Goal: Information Seeking & Learning: Learn about a topic

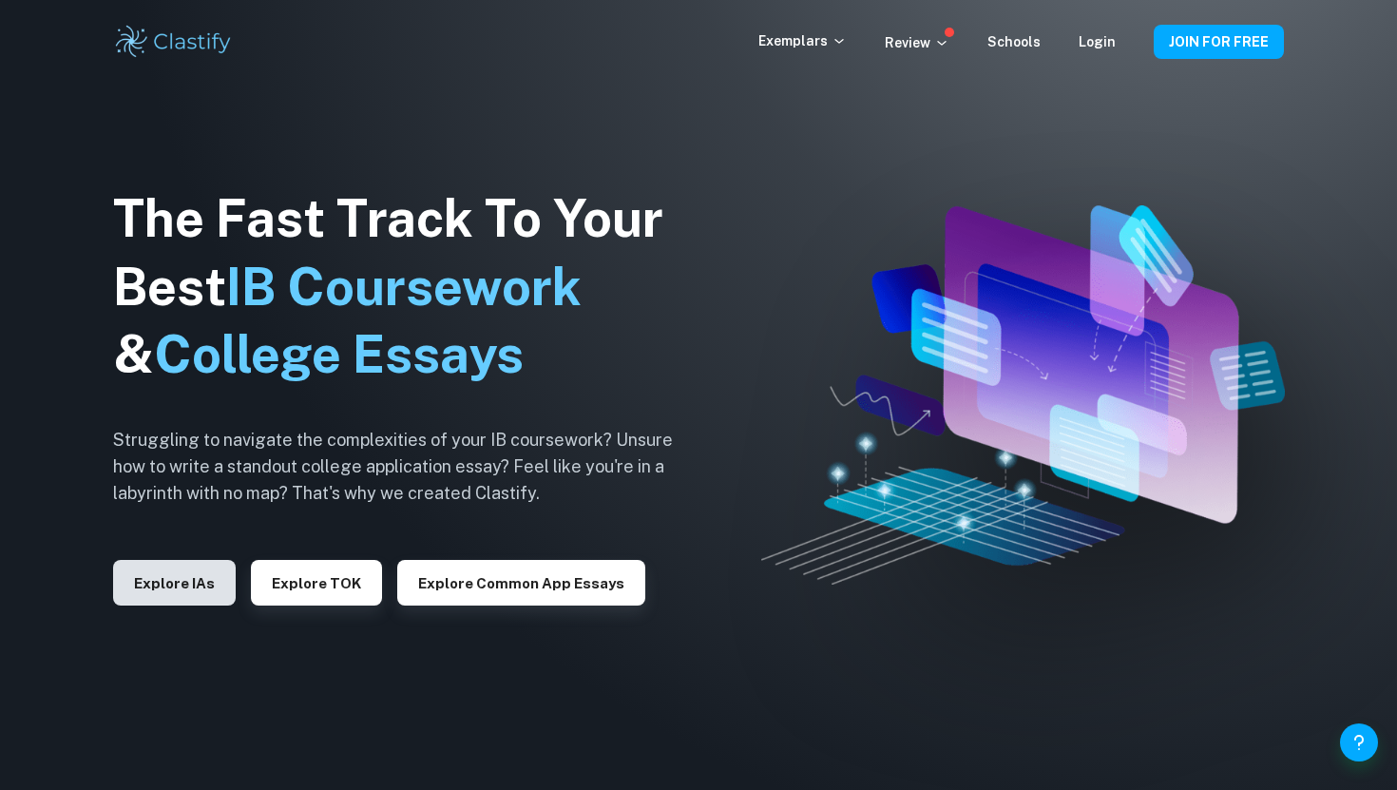
click at [213, 596] on button "Explore IAs" at bounding box center [174, 583] width 123 height 46
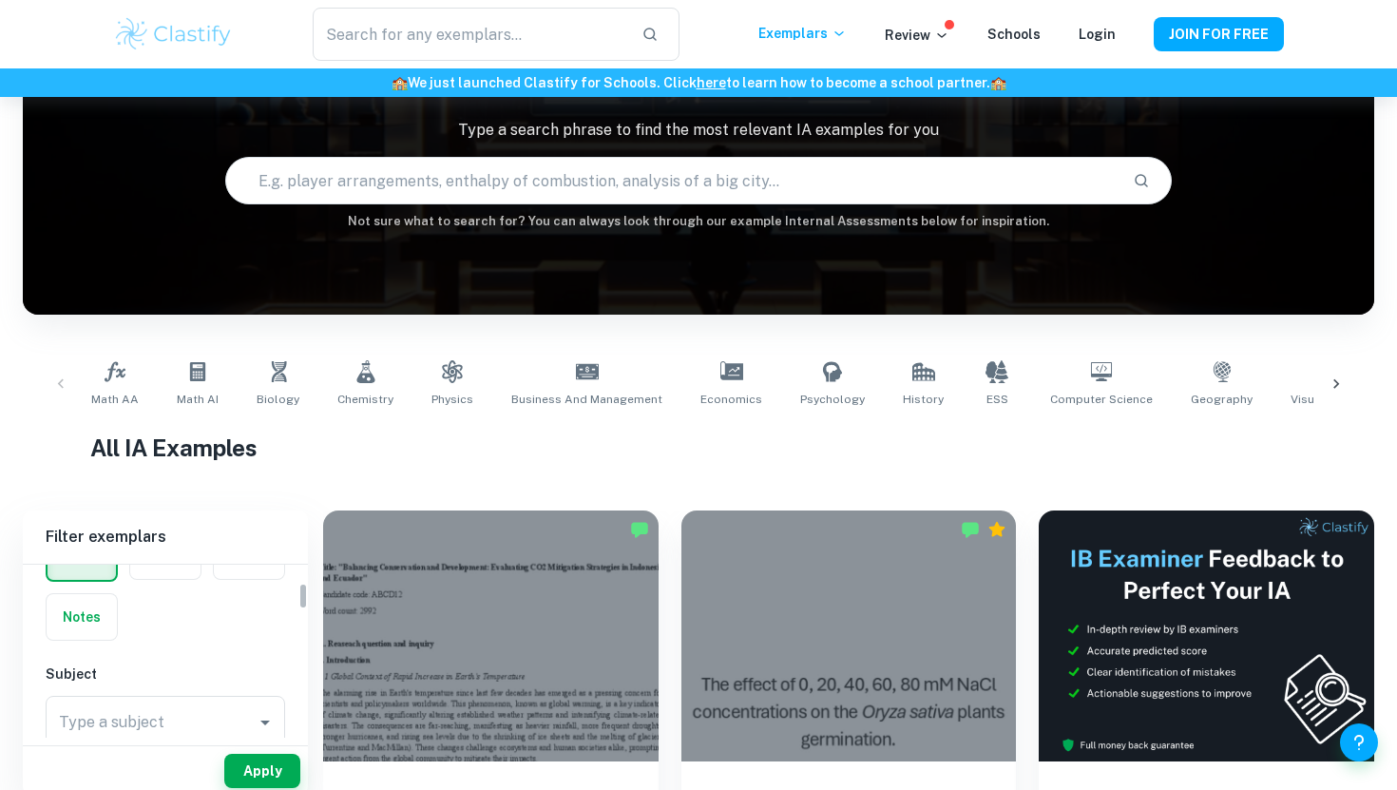
scroll to position [112, 0]
click at [266, 730] on icon "Open" at bounding box center [265, 730] width 10 height 5
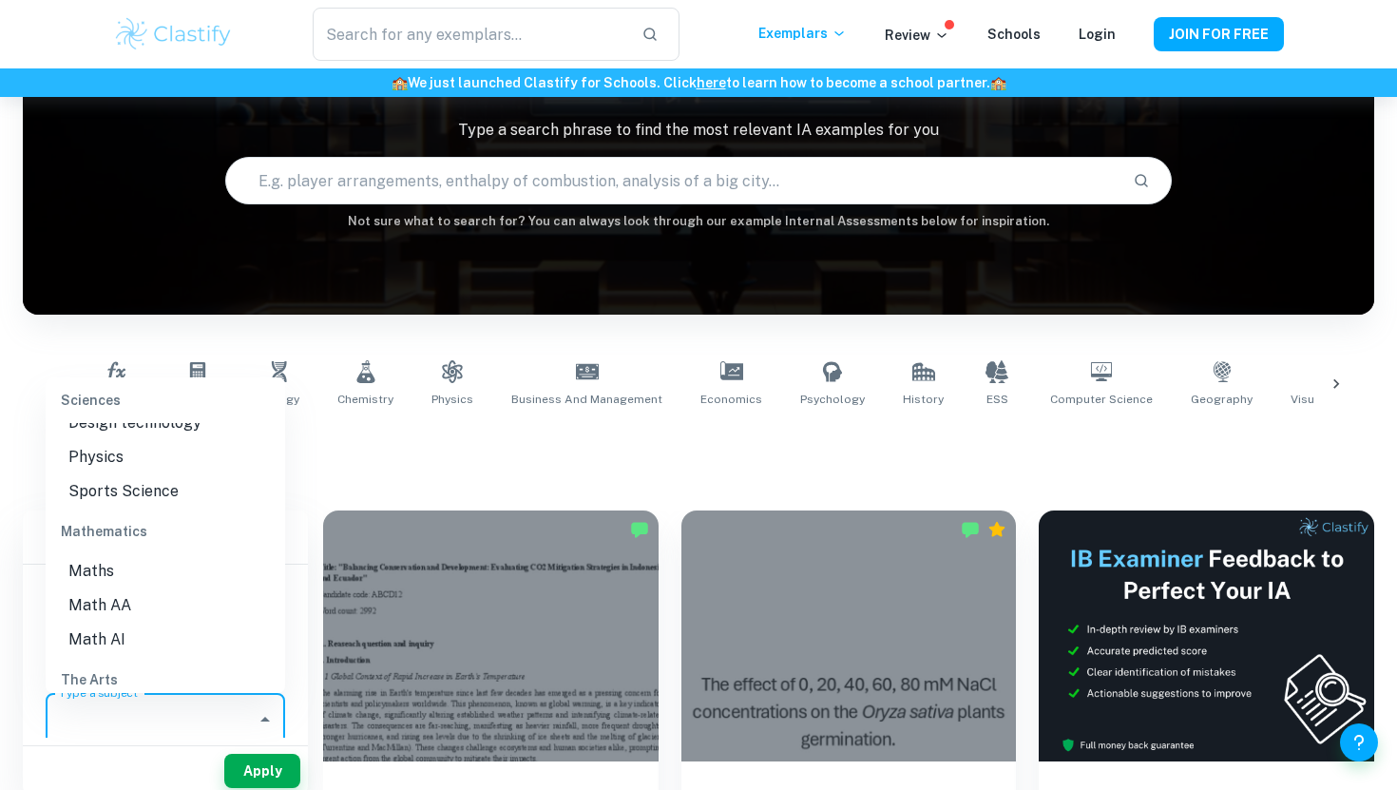
scroll to position [2479, 0]
click at [208, 585] on li "Math AA" at bounding box center [165, 602] width 239 height 34
type input "Math AA"
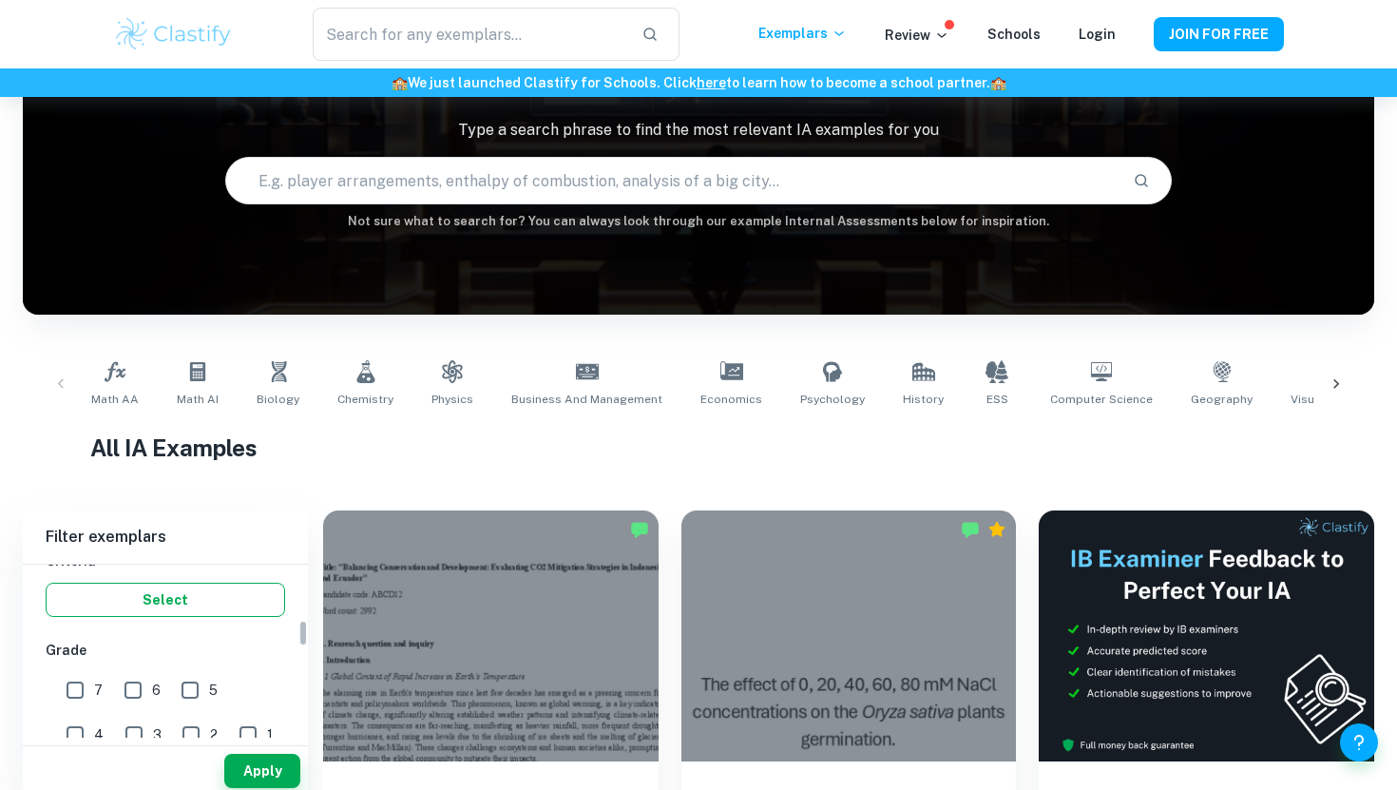
scroll to position [380, 0]
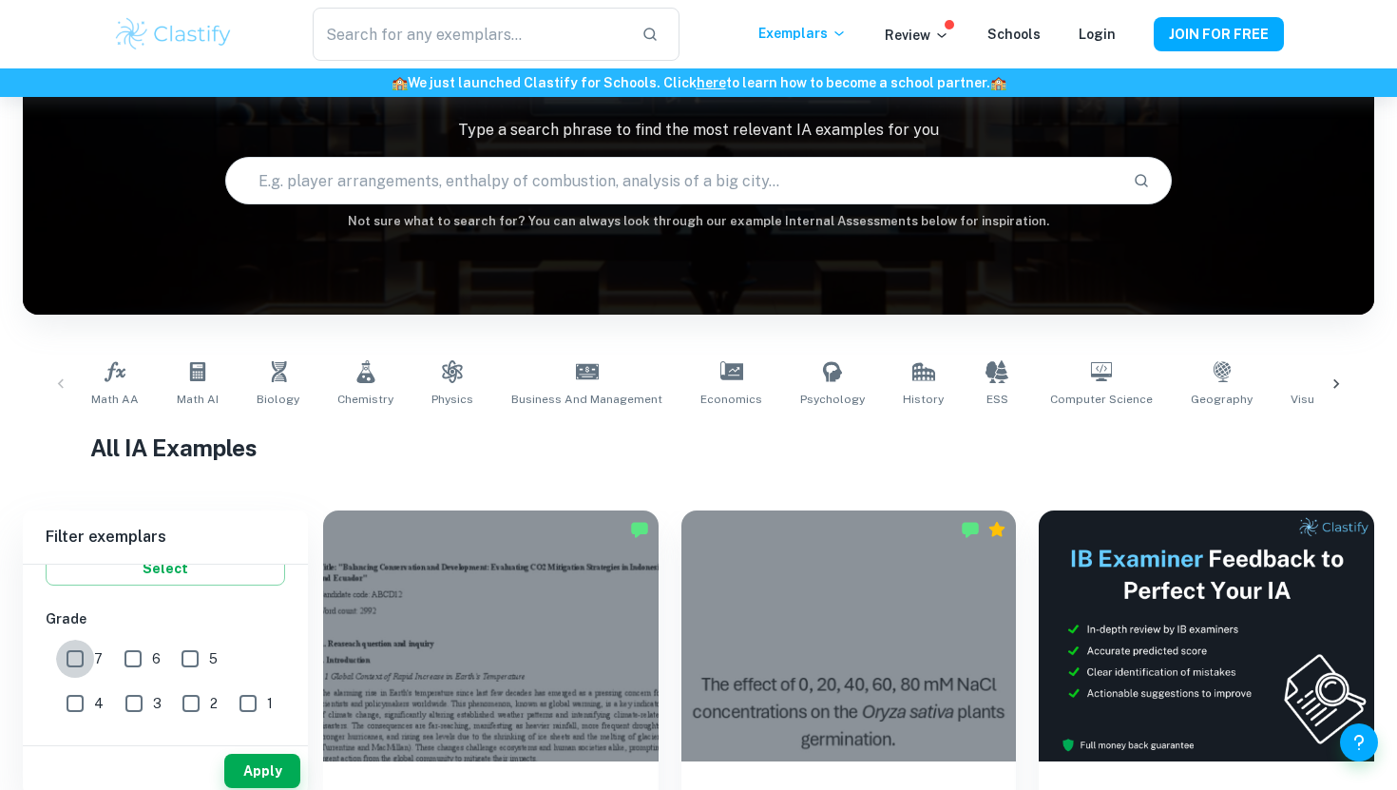
click at [78, 655] on input "7" at bounding box center [75, 658] width 38 height 38
checkbox input "true"
click at [239, 767] on button "Apply" at bounding box center [262, 771] width 76 height 34
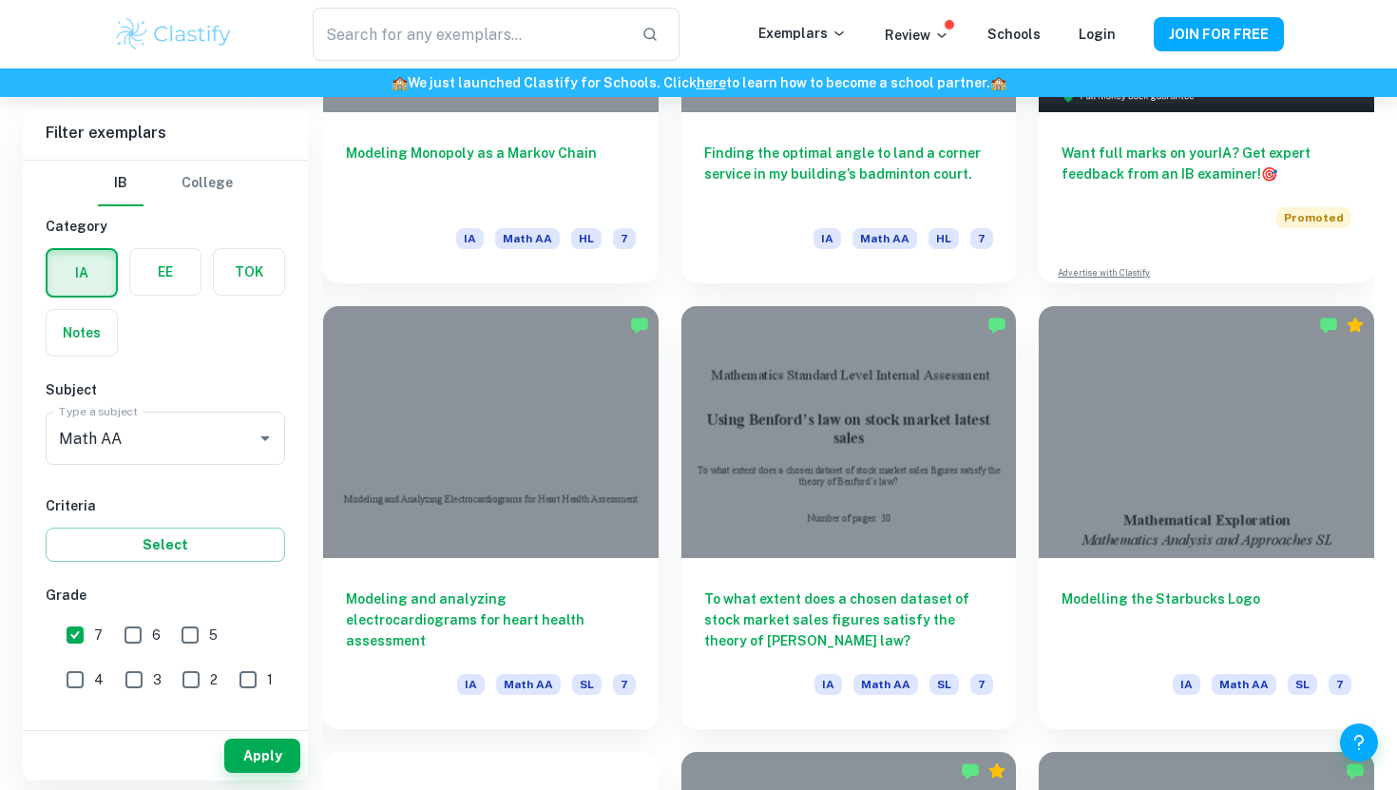
scroll to position [783, 0]
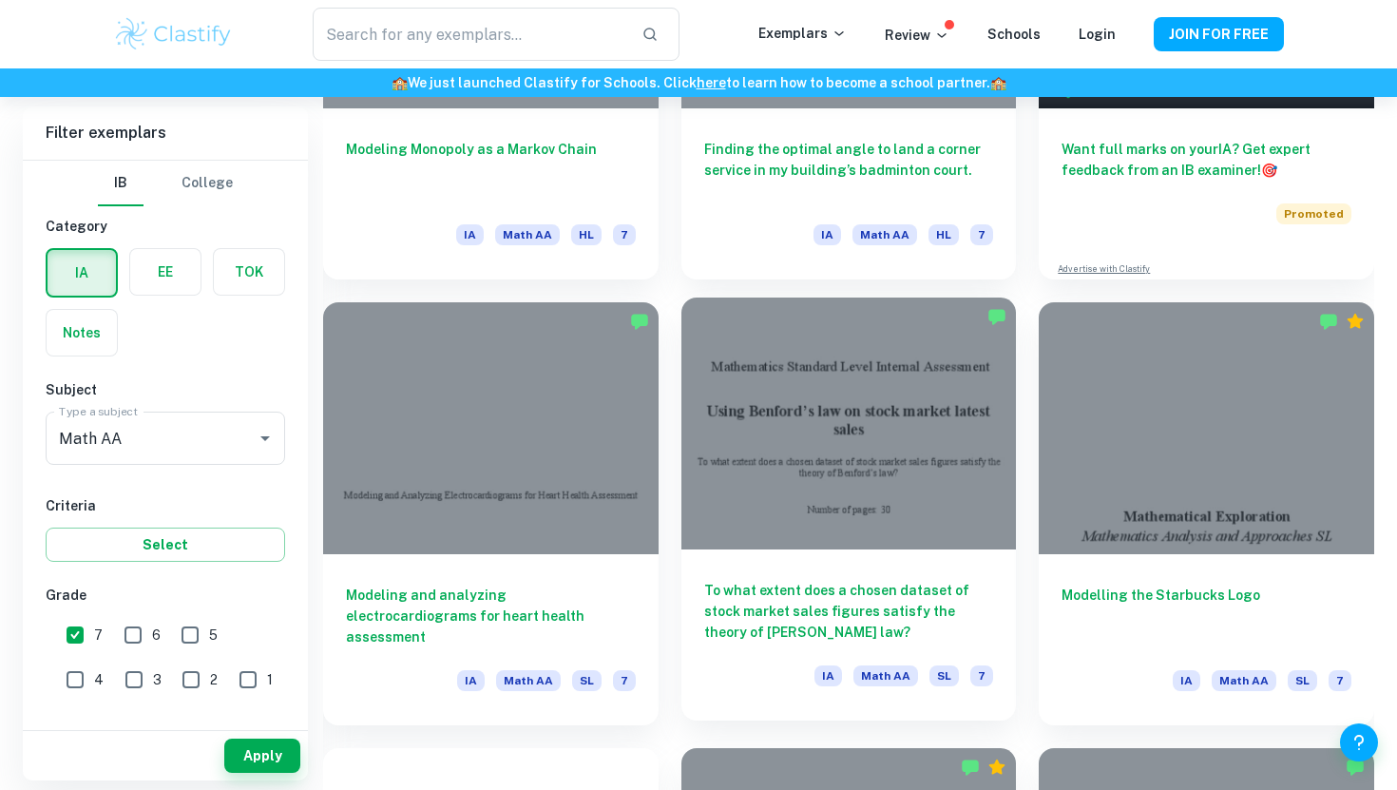
click at [766, 502] on div at bounding box center [848, 422] width 335 height 251
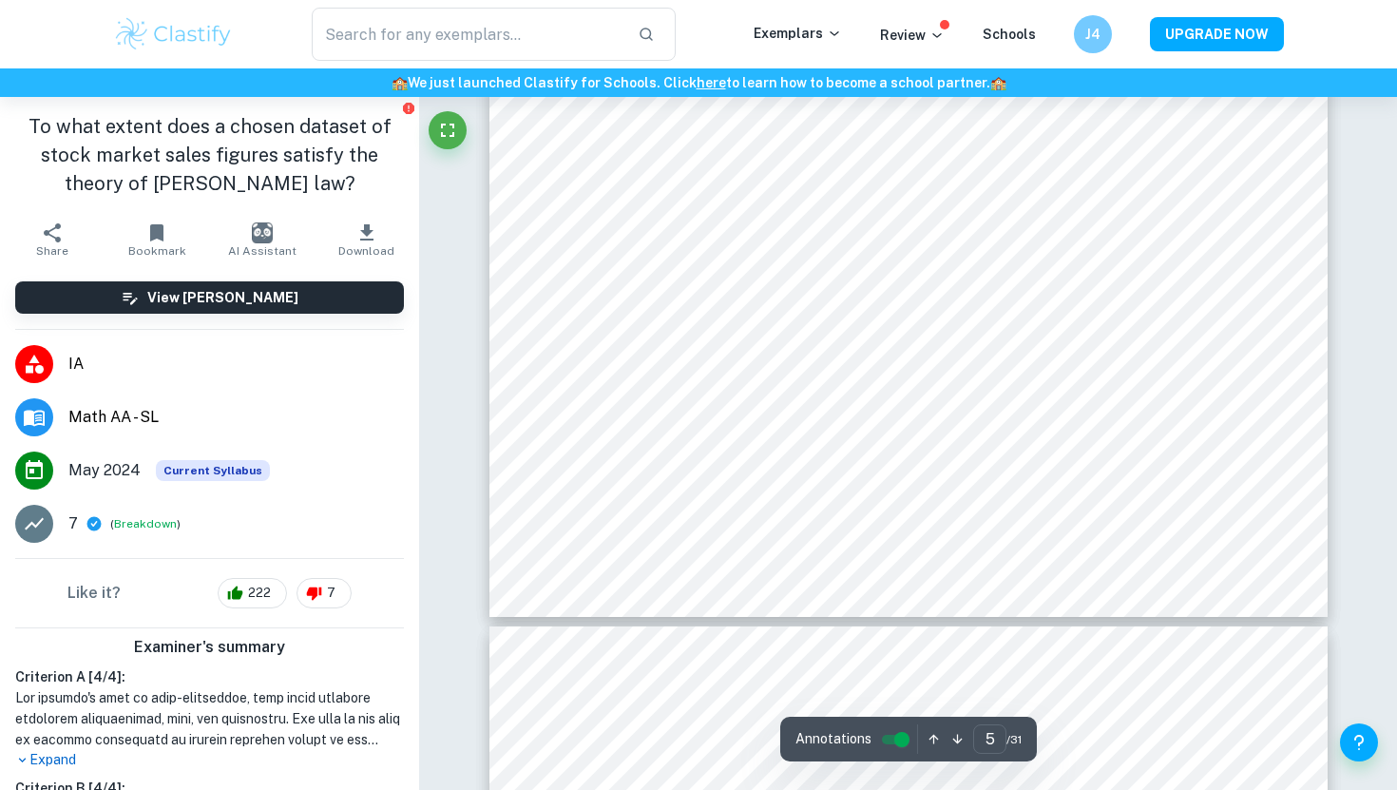
scroll to position [6461, 0]
type input "6"
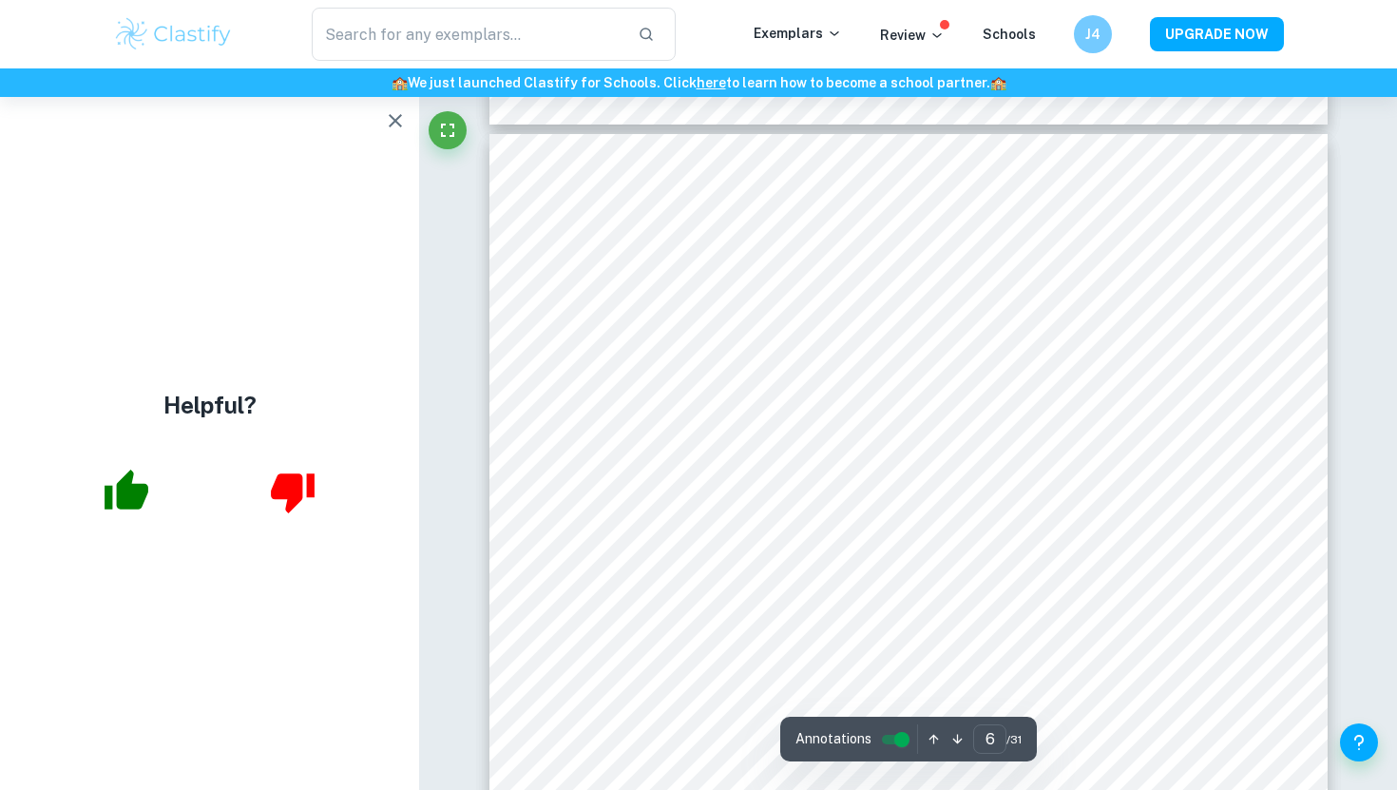
scroll to position [6231, 0]
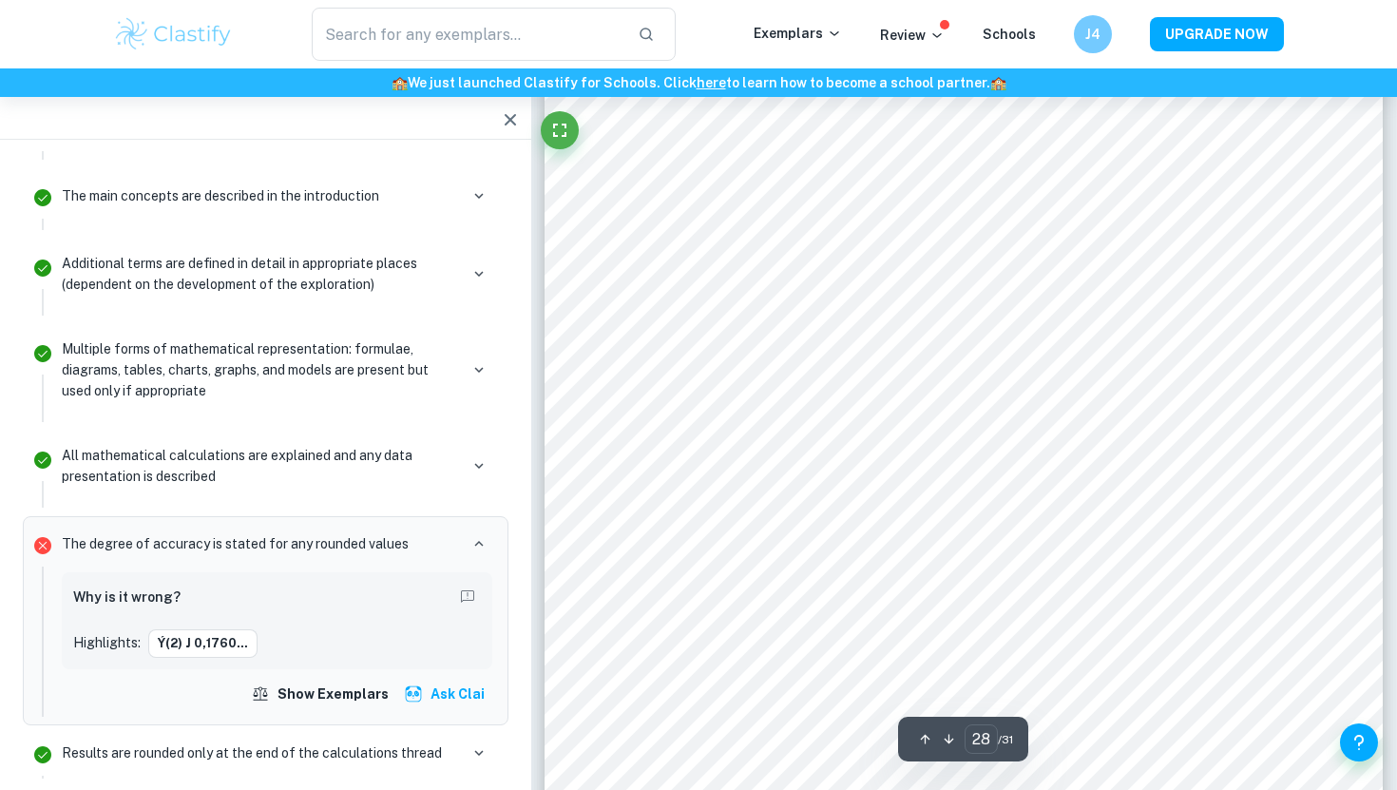
scroll to position [32907, 0]
click at [621, 671] on div at bounding box center [618, 671] width 30 height 33
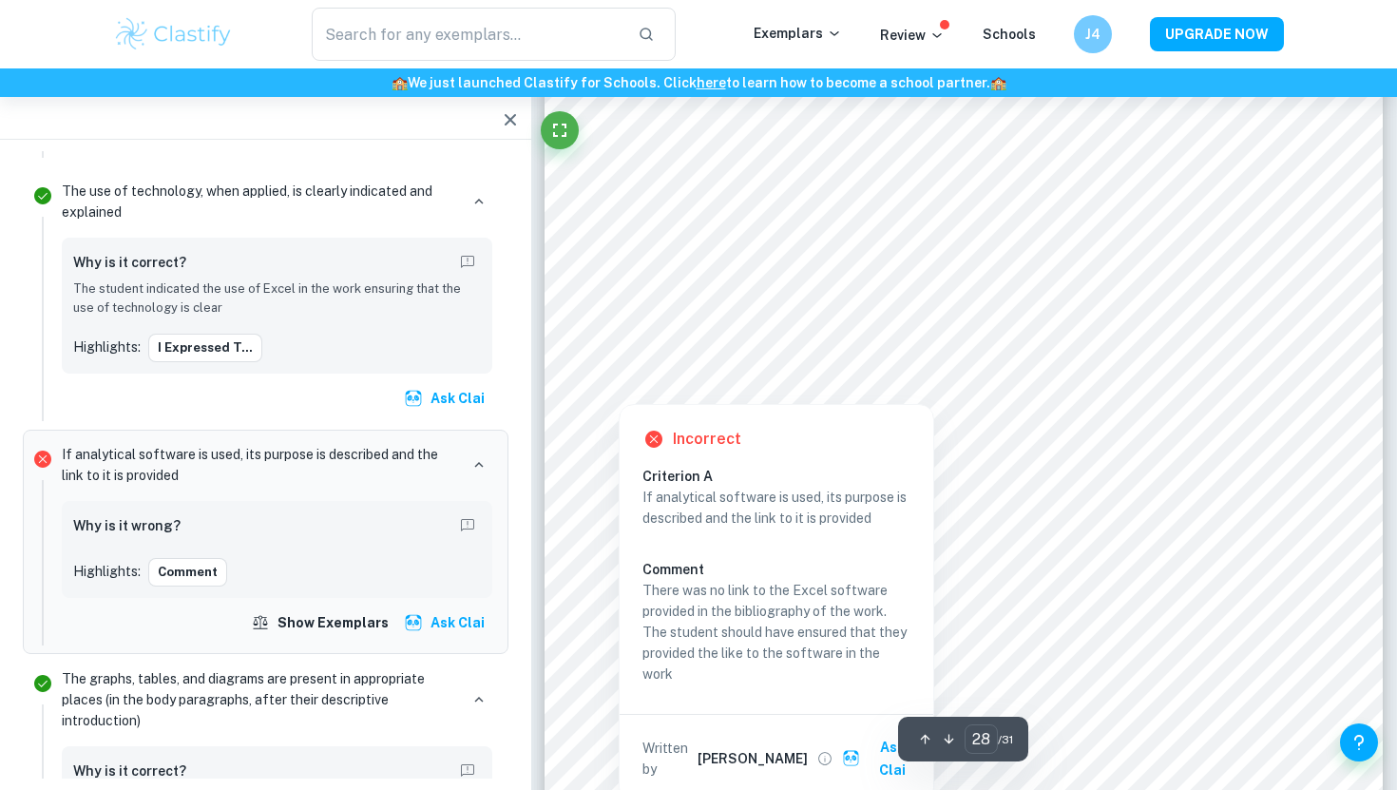
scroll to position [33198, 0]
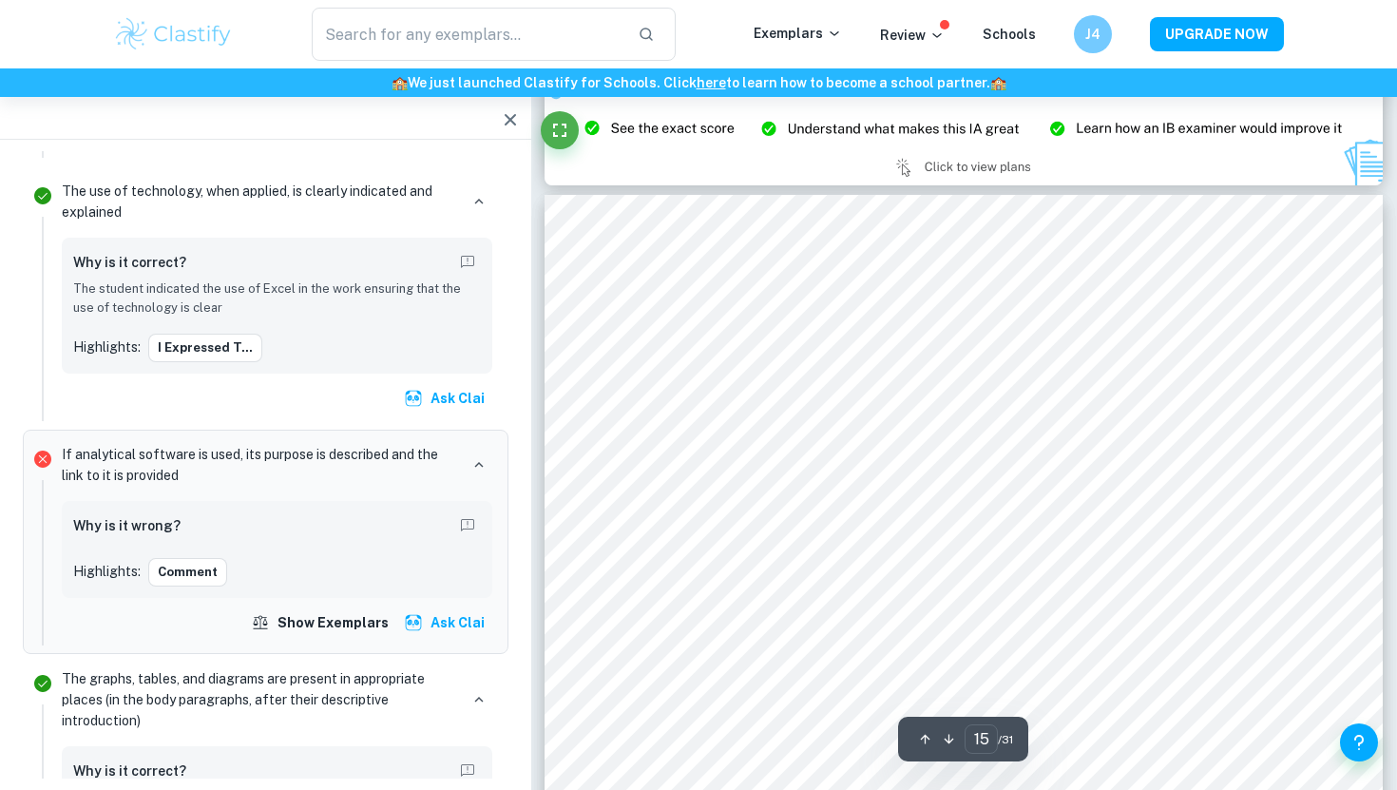
type input "14"
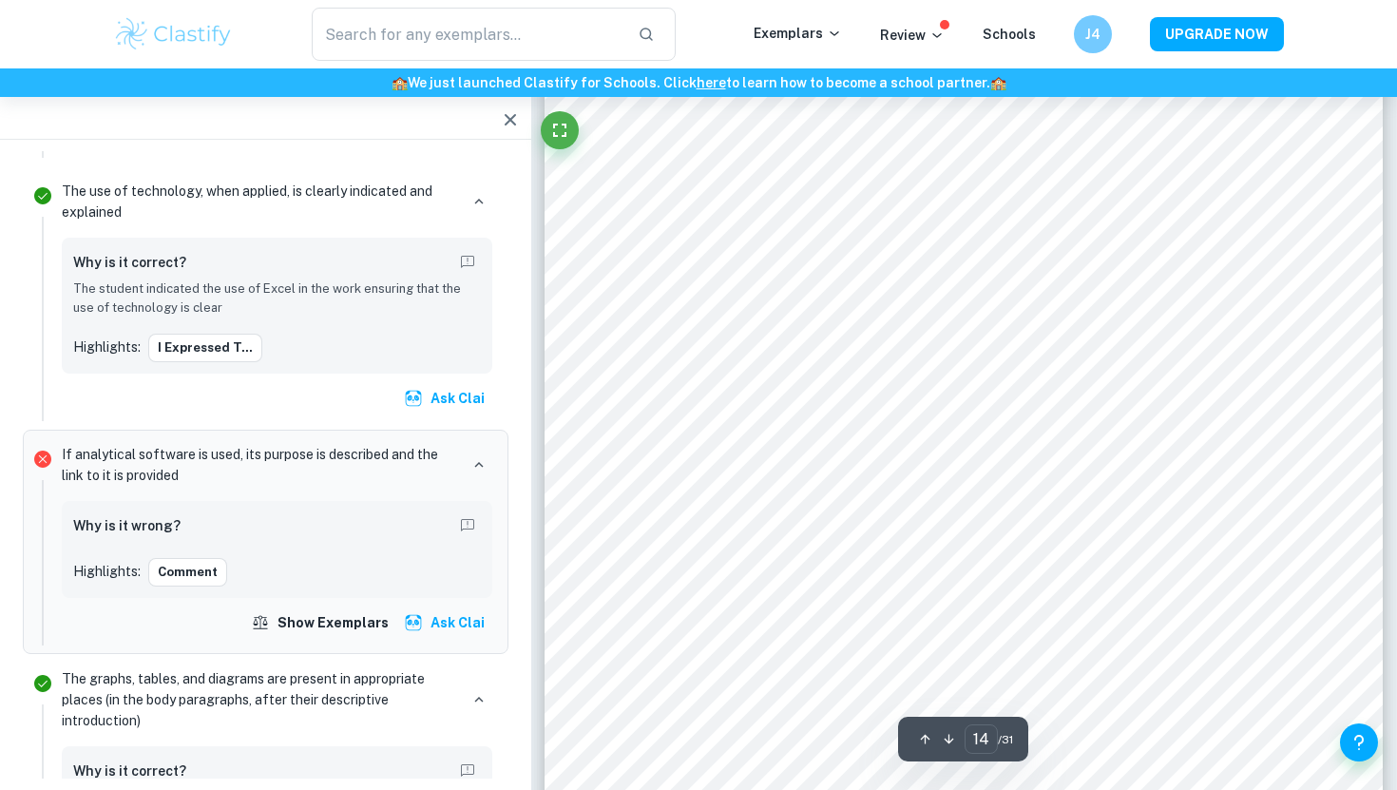
scroll to position [15717, 0]
